Goal: Check status: Check status

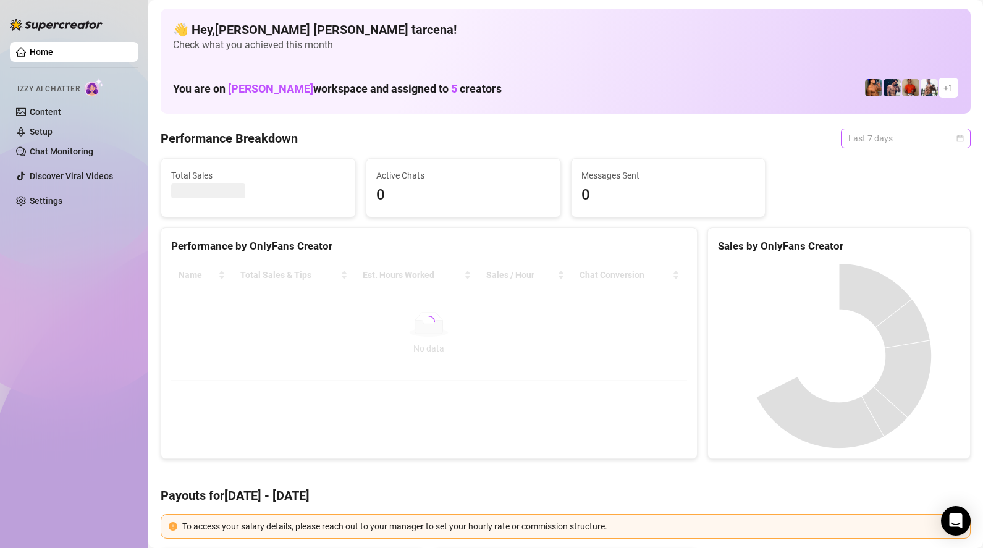
click at [926, 134] on span "Last 7 days" at bounding box center [905, 138] width 115 height 19
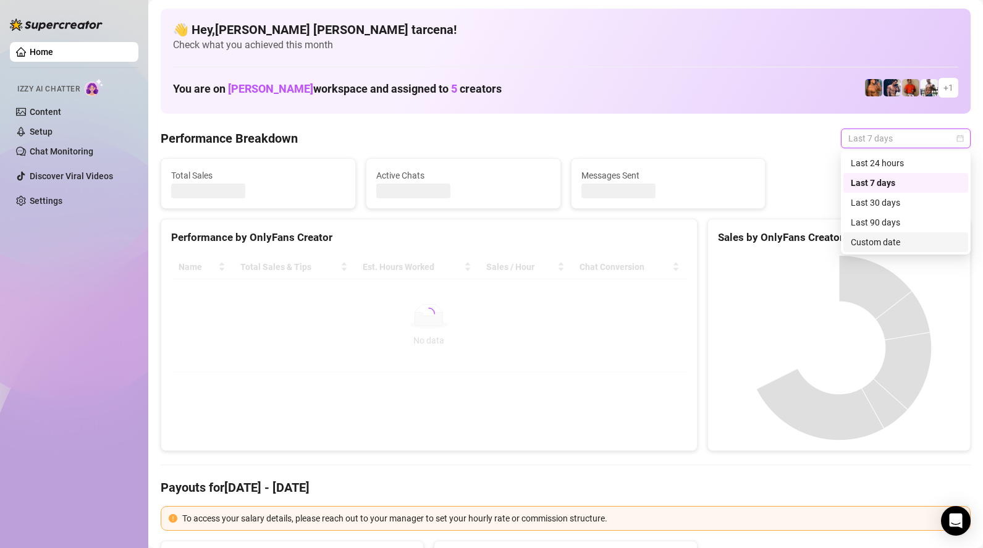
click at [912, 246] on div "Custom date" at bounding box center [905, 242] width 110 height 14
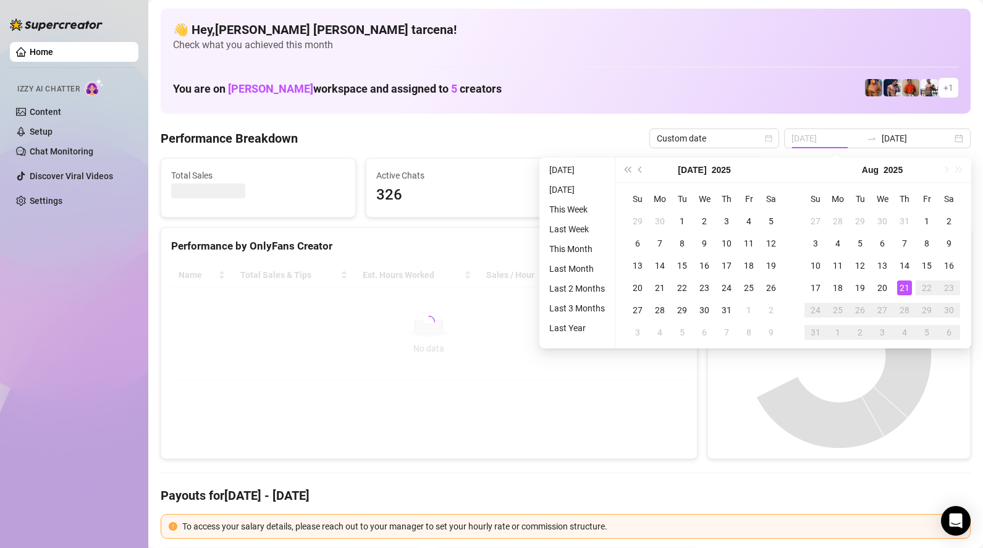
click at [907, 284] on div "21" at bounding box center [904, 287] width 15 height 15
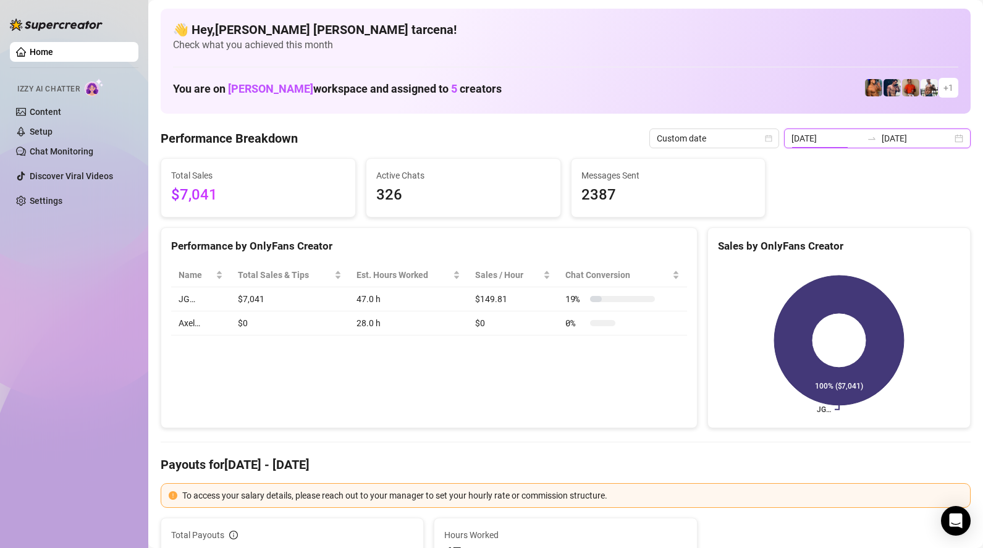
click at [862, 132] on input "[DATE]" at bounding box center [826, 139] width 70 height 14
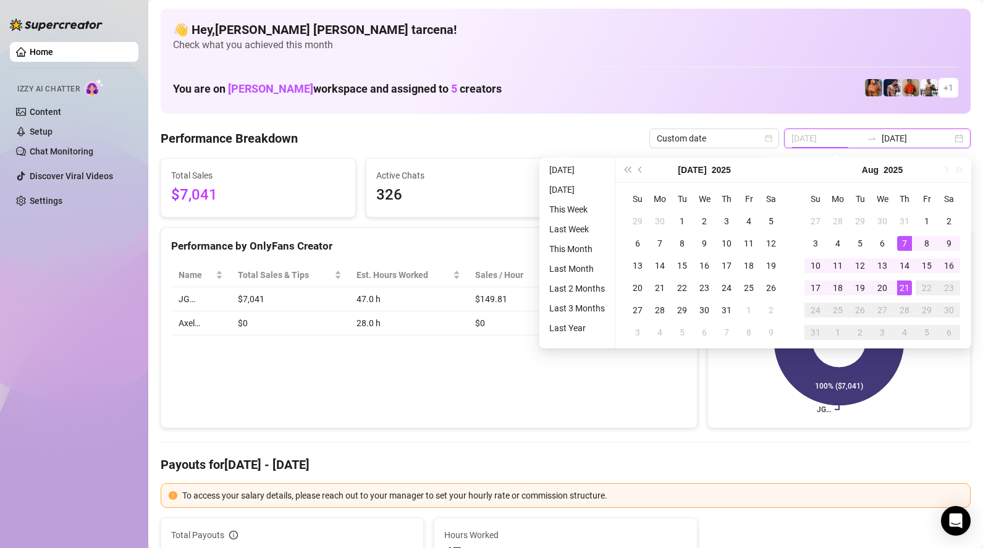
type input "[DATE]"
click at [899, 289] on div "21" at bounding box center [904, 287] width 15 height 15
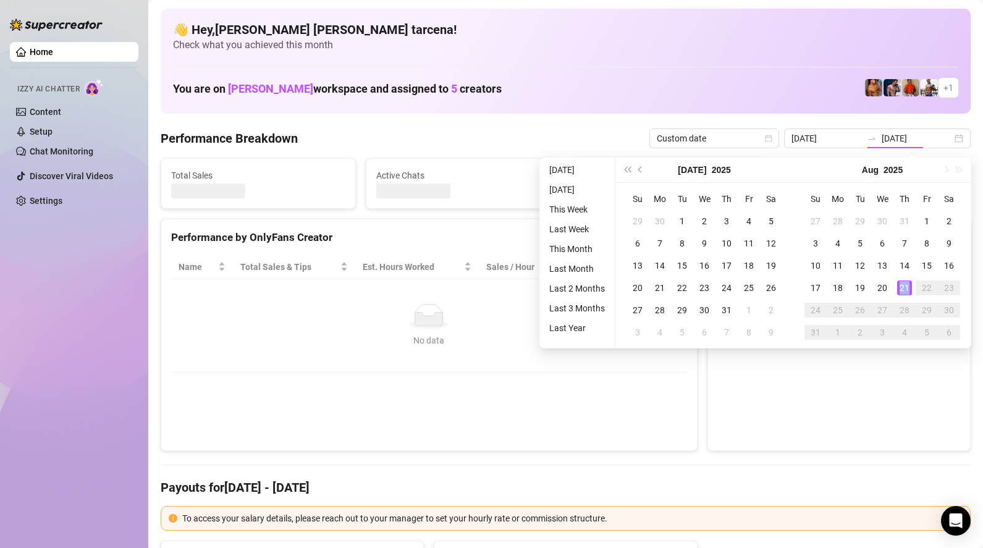
type input "[DATE]"
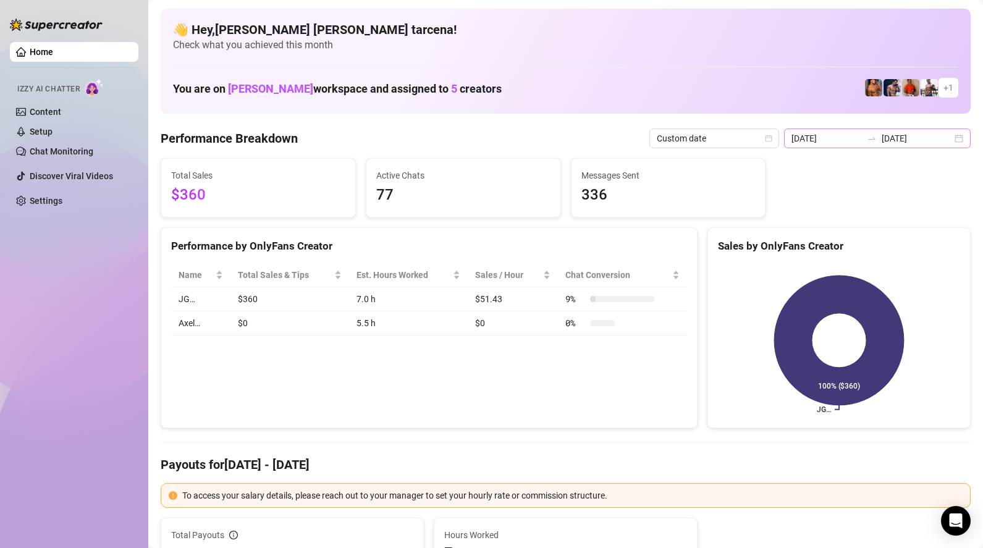
click at [876, 143] on icon "swap-right" at bounding box center [872, 138] width 10 height 10
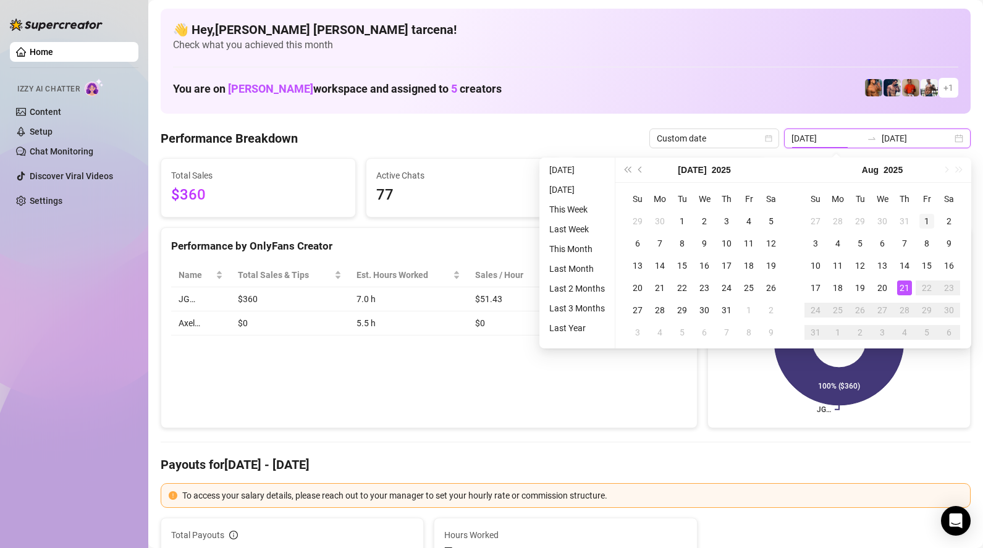
type input "[DATE]"
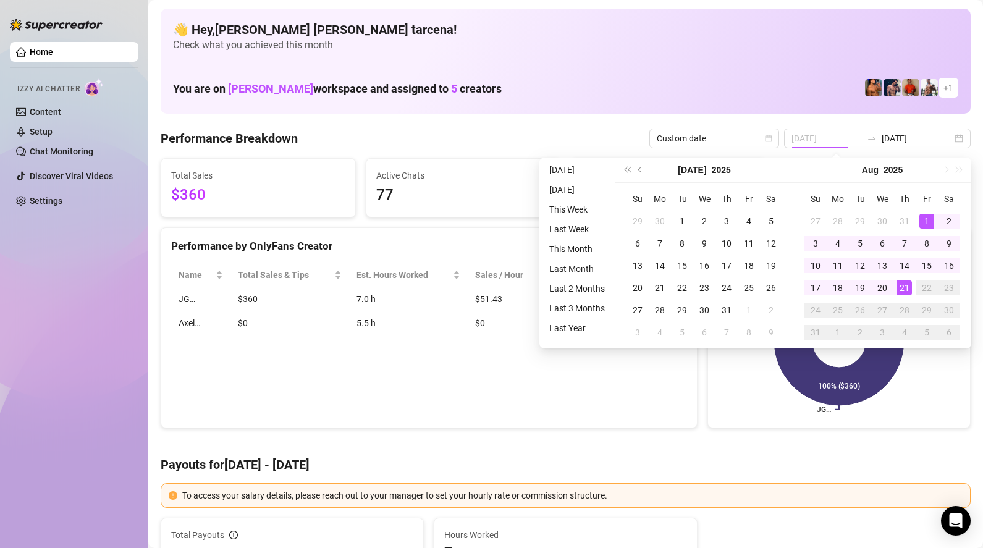
click at [919, 221] on div "1" at bounding box center [926, 221] width 15 height 15
type input "[DATE]"
click at [902, 292] on div "21" at bounding box center [904, 287] width 15 height 15
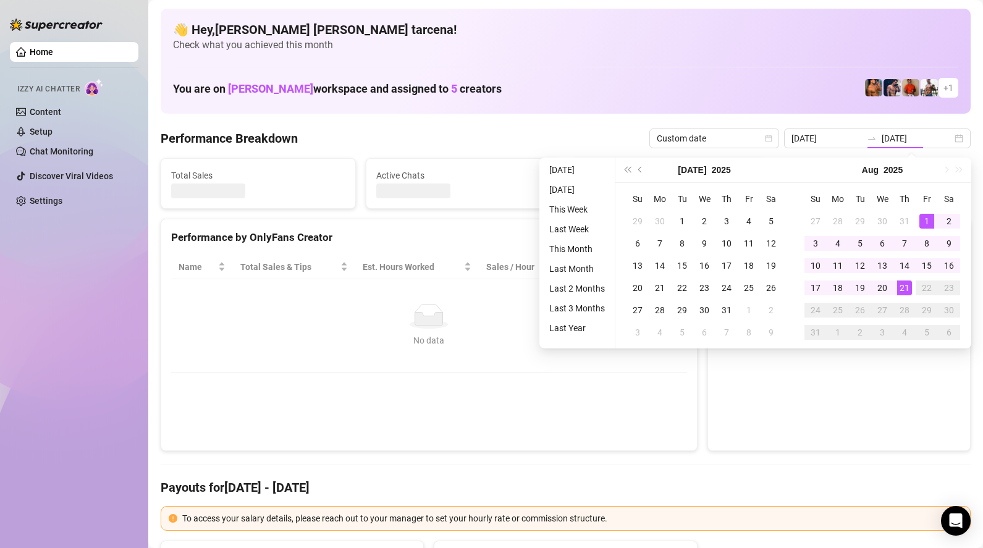
type input "[DATE]"
